Goal: Navigation & Orientation: Find specific page/section

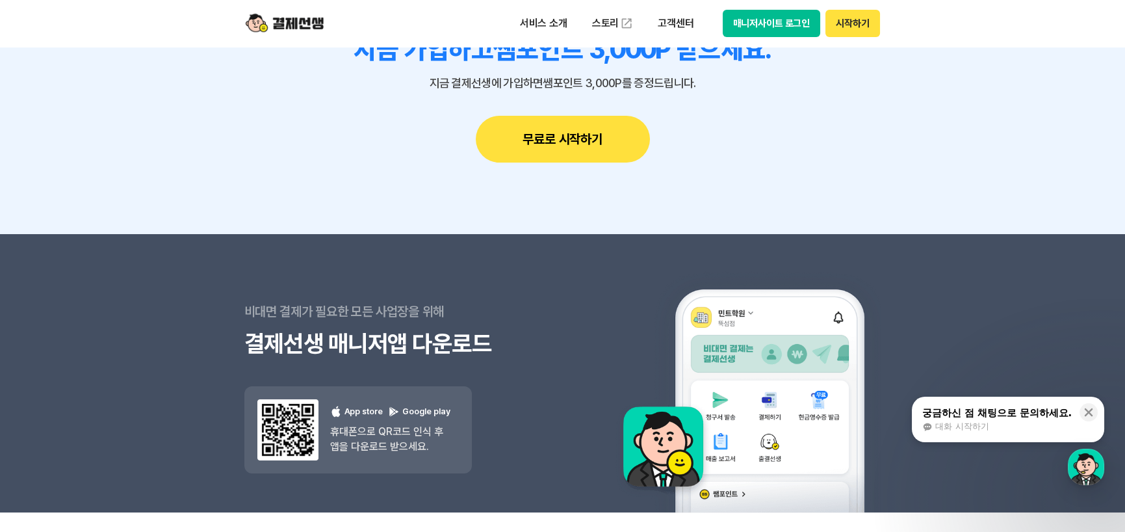
scroll to position [11768, 0]
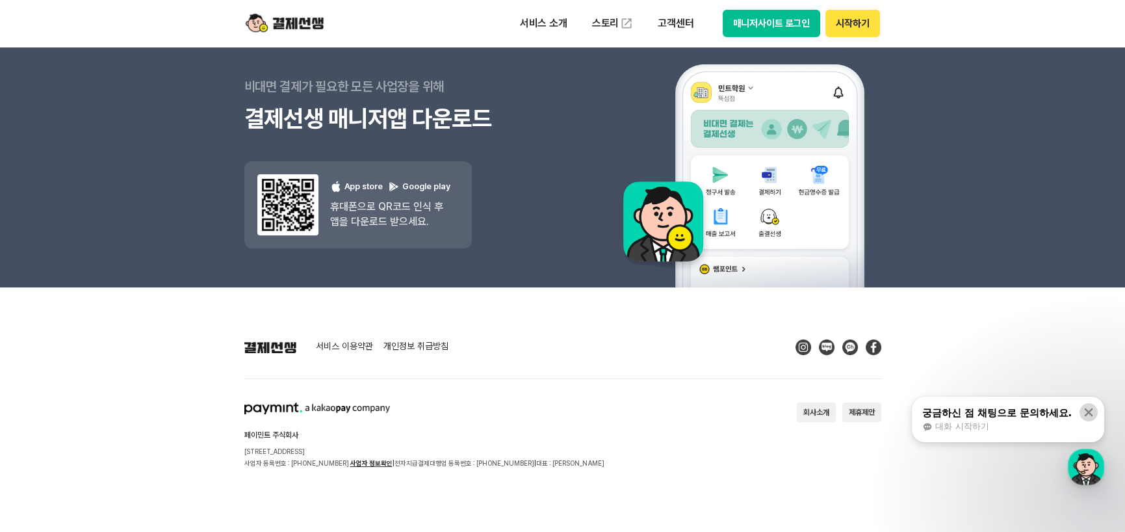
click at [1095, 415] on icon at bounding box center [1088, 412] width 13 height 13
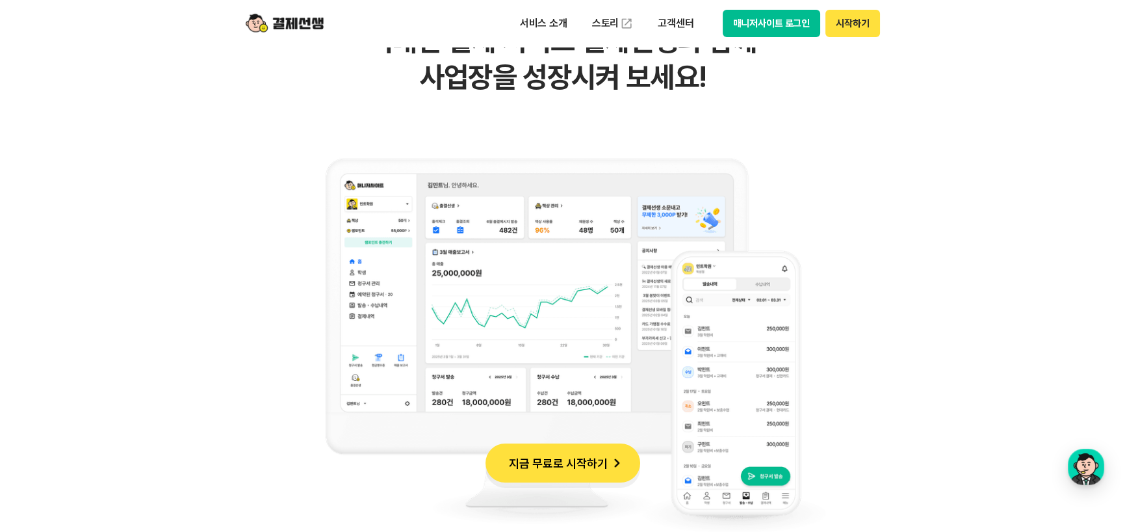
scroll to position [0, 0]
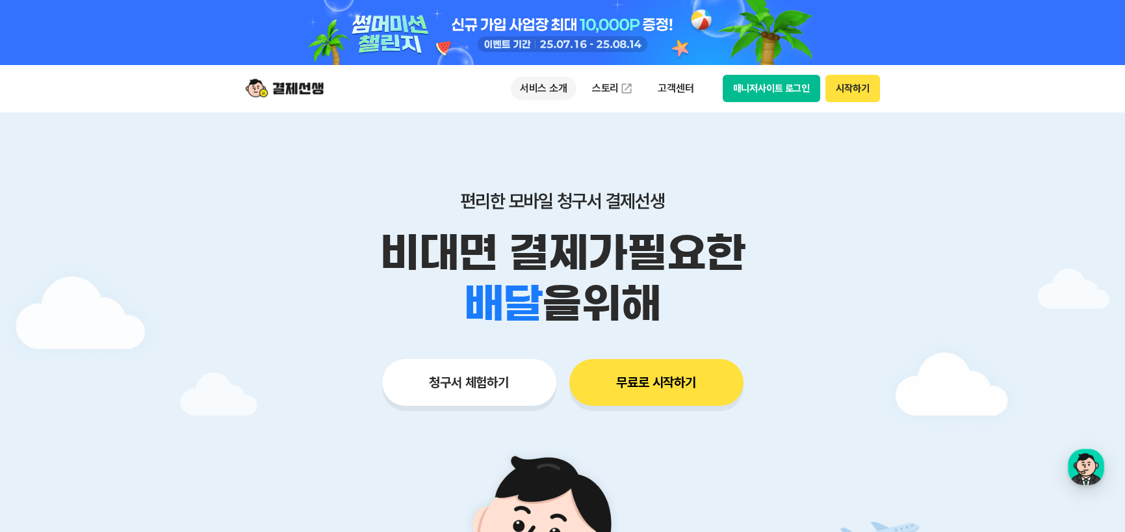
click at [536, 95] on p "서비스 소개" at bounding box center [544, 88] width 66 height 23
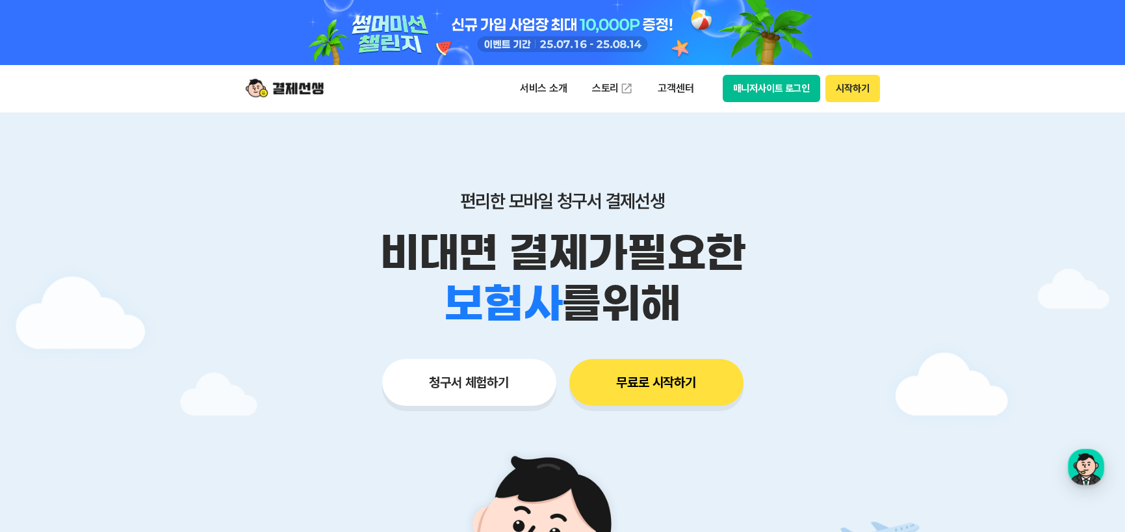
click at [303, 87] on img at bounding box center [285, 88] width 78 height 25
click at [802, 84] on button "매니저사이트 로그인" at bounding box center [772, 88] width 98 height 27
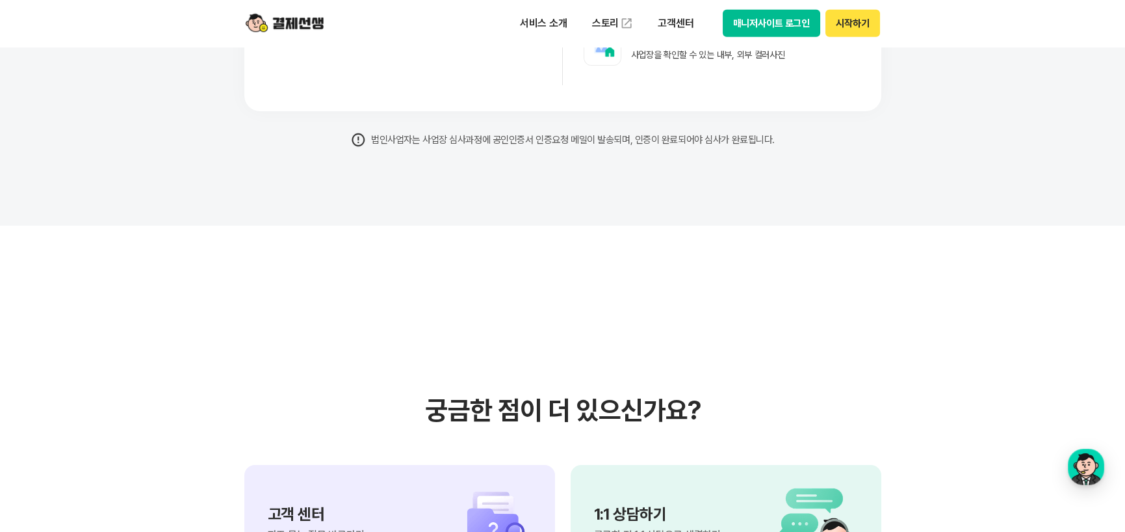
scroll to position [10663, 0]
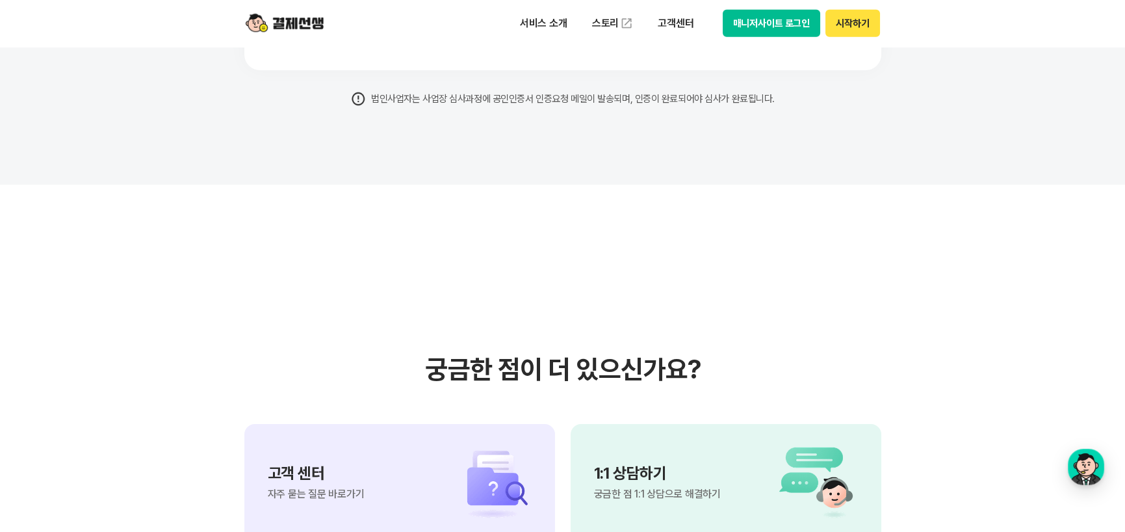
click at [343, 425] on div "고객 센터 자주 묻는 질문 바로가기" at bounding box center [399, 482] width 311 height 117
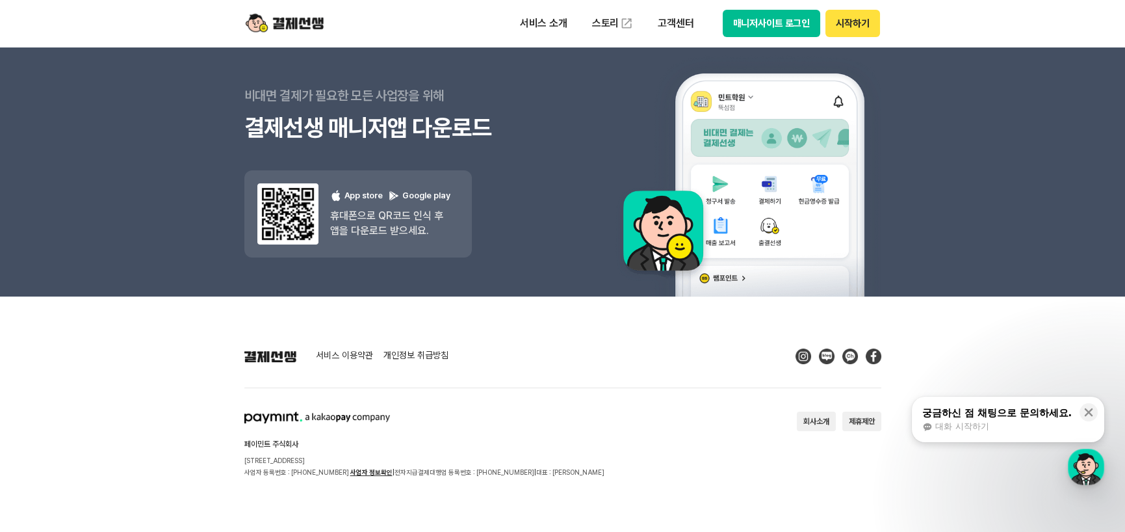
scroll to position [11768, 0]
